Goal: Use online tool/utility: Utilize a website feature to perform a specific function

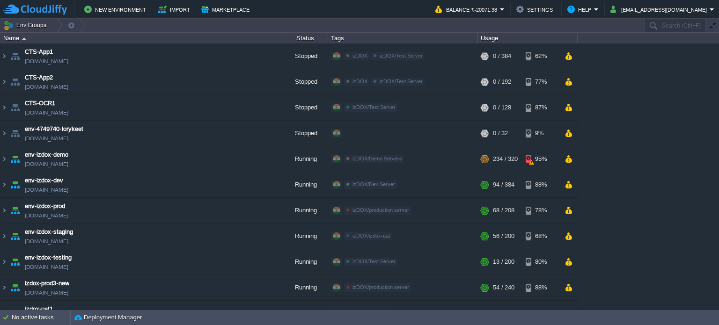
scroll to position [118, 0]
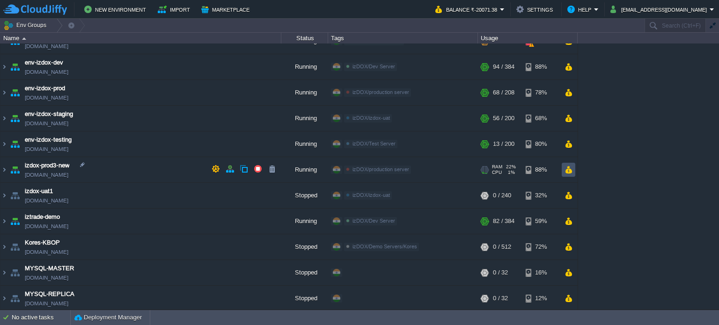
click at [567, 167] on button "button" at bounding box center [568, 170] width 8 height 8
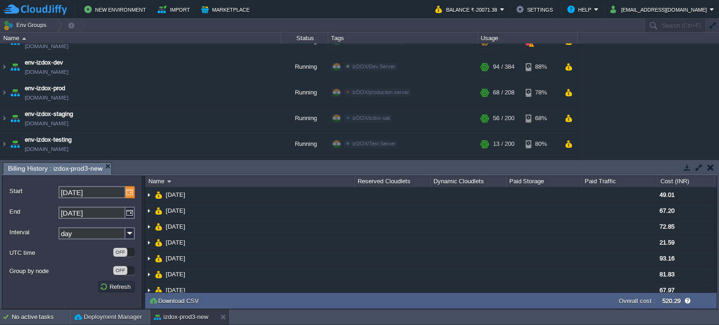
click at [129, 192] on img at bounding box center [129, 192] width 9 height 12
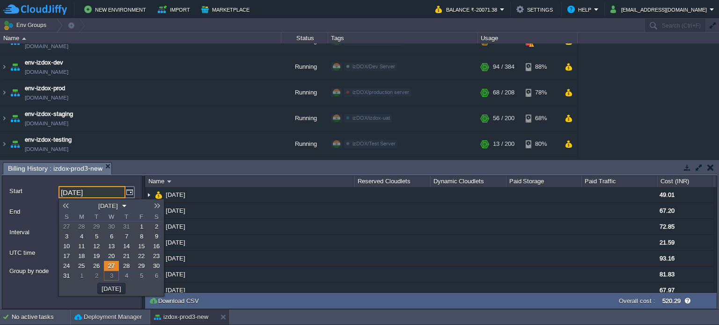
click at [140, 227] on span "1" at bounding box center [141, 226] width 3 height 7
type input "[DATE]"
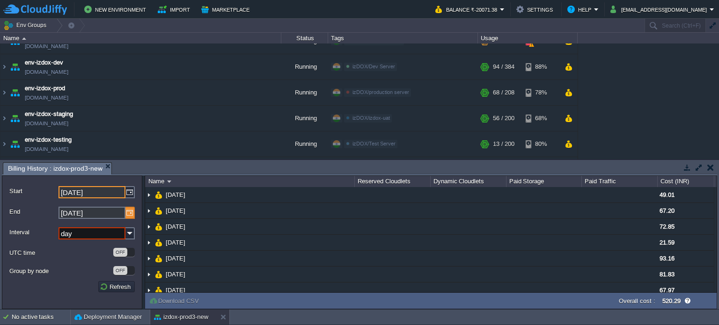
click at [130, 214] on img at bounding box center [129, 213] width 9 height 12
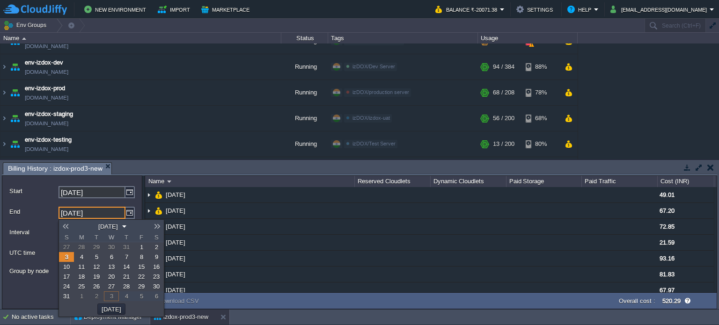
click at [71, 224] on link at bounding box center [65, 226] width 13 height 7
click at [63, 299] on span "31" at bounding box center [66, 296] width 7 height 7
type input "[DATE]"
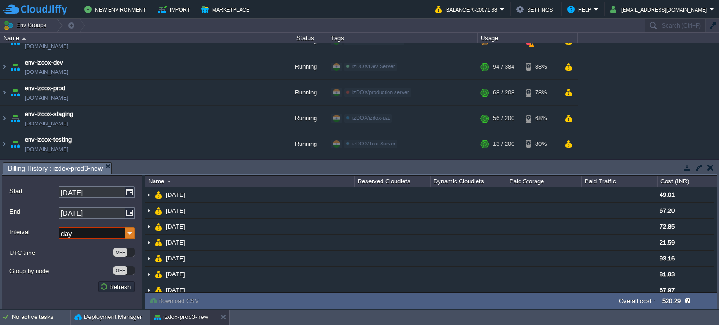
click at [128, 234] on img at bounding box center [129, 233] width 9 height 12
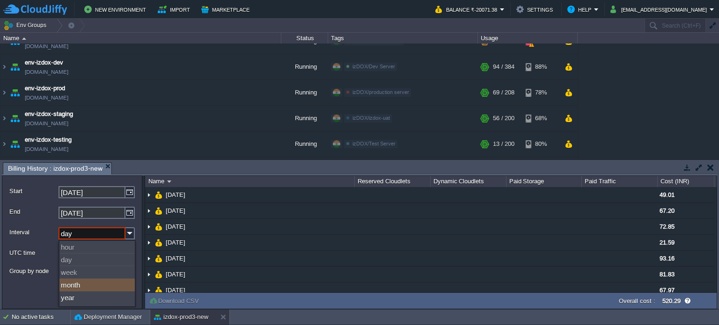
click at [80, 290] on div "month" at bounding box center [96, 285] width 75 height 13
type input "month"
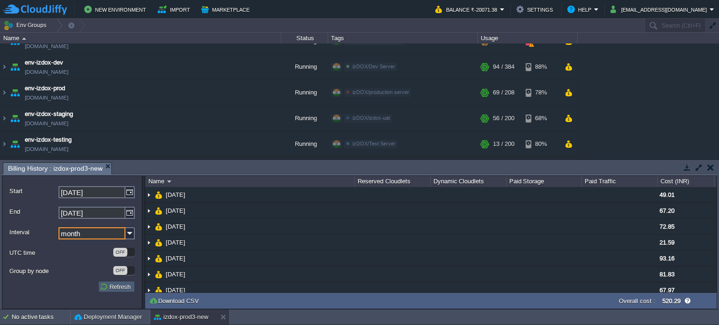
click at [114, 290] on button "Refresh" at bounding box center [117, 287] width 34 height 8
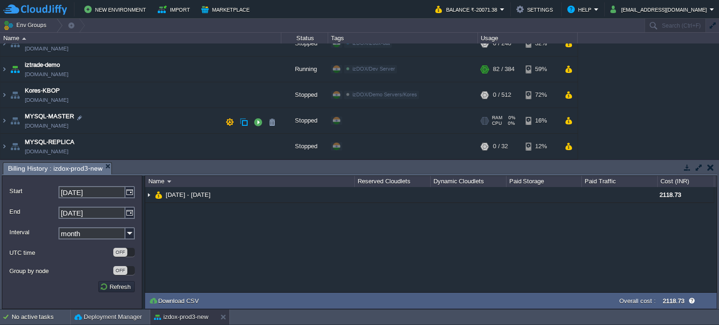
scroll to position [238, 0]
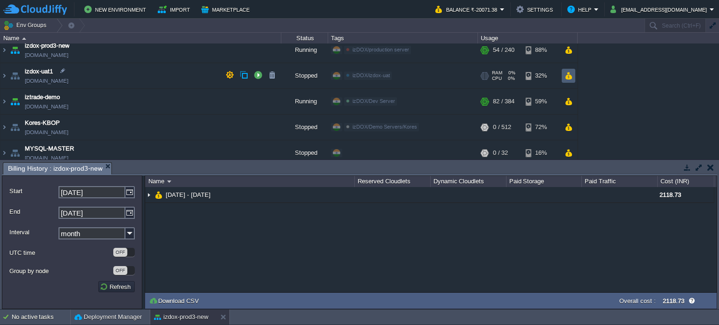
click at [570, 76] on button "button" at bounding box center [568, 76] width 8 height 8
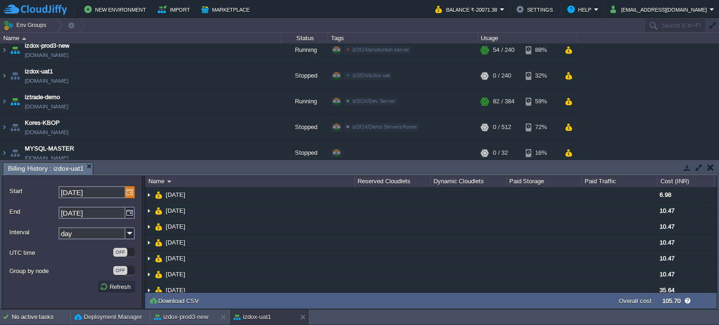
click at [132, 190] on img at bounding box center [129, 192] width 9 height 12
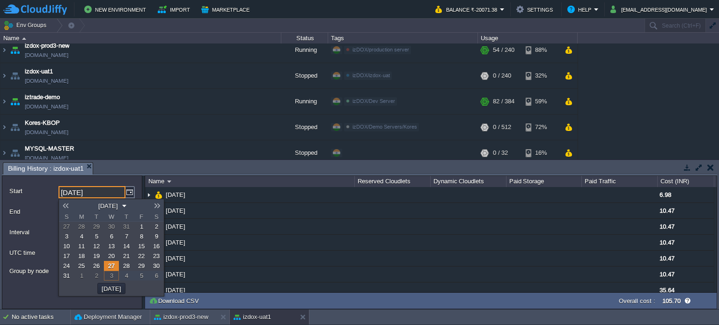
click at [140, 225] on span "1" at bounding box center [141, 226] width 3 height 7
type input "[DATE]"
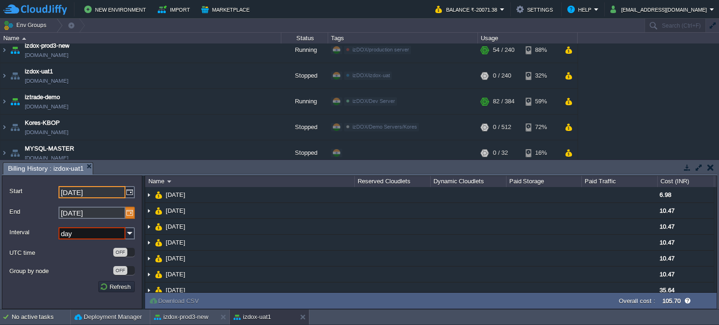
click at [125, 213] on img at bounding box center [129, 213] width 9 height 12
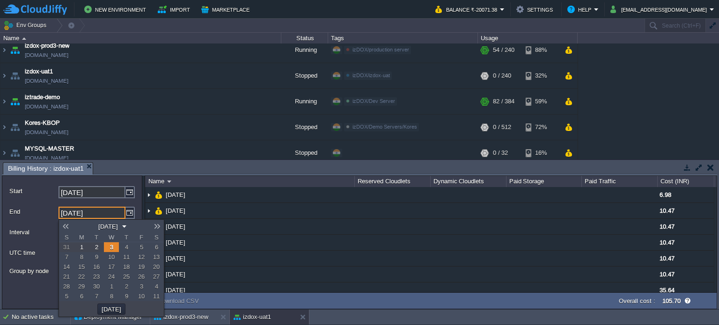
click at [69, 225] on link at bounding box center [65, 226] width 13 height 7
click at [66, 296] on span "31" at bounding box center [66, 296] width 7 height 7
type input "[DATE]"
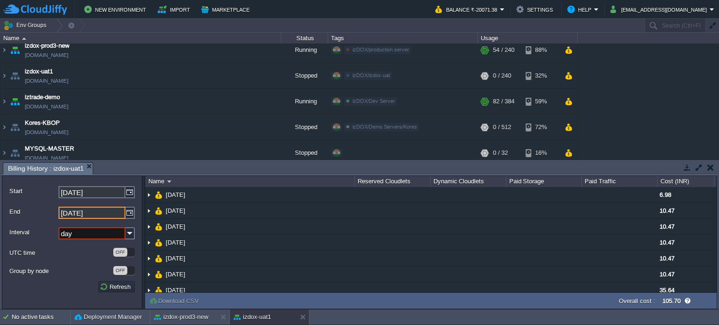
drag, startPoint x: 124, startPoint y: 230, endPoint x: 116, endPoint y: 238, distance: 10.9
click at [124, 231] on input "day" at bounding box center [91, 233] width 67 height 12
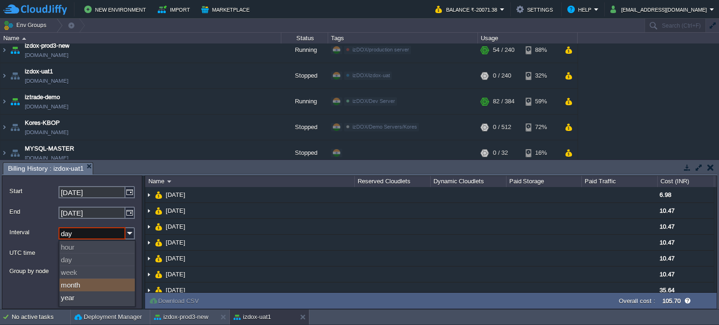
click at [77, 288] on div "month" at bounding box center [96, 285] width 75 height 13
type input "month"
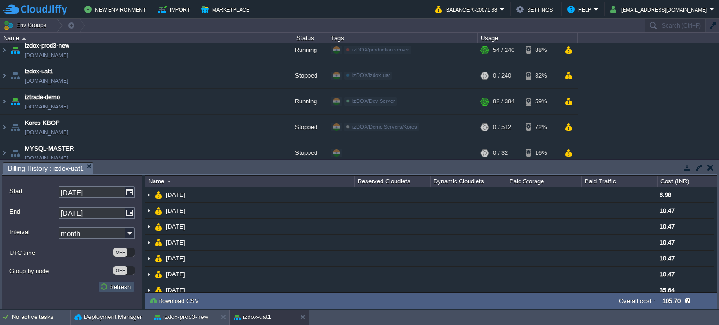
click at [119, 288] on button "Refresh" at bounding box center [117, 287] width 34 height 8
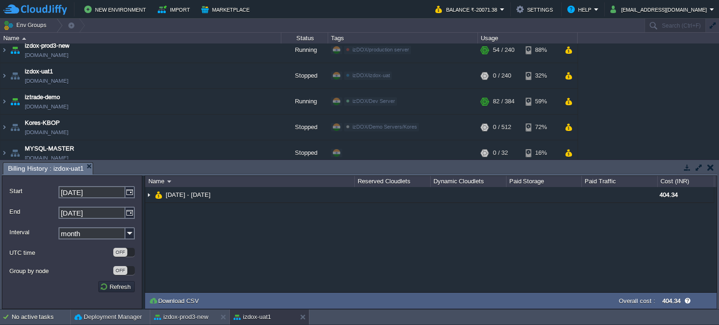
click at [709, 167] on button "button" at bounding box center [710, 167] width 7 height 8
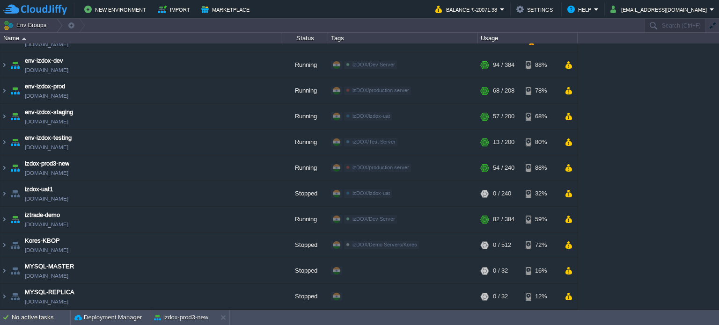
scroll to position [118, 0]
